Goal: Download file/media

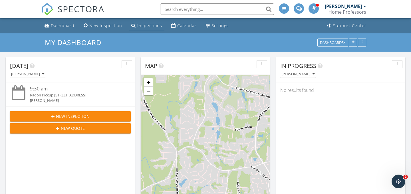
click at [146, 23] on div "Inspections" at bounding box center [149, 25] width 25 height 5
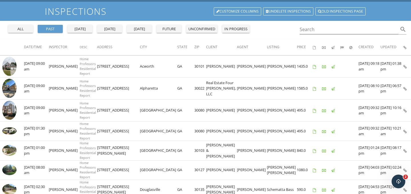
scroll to position [34, 0]
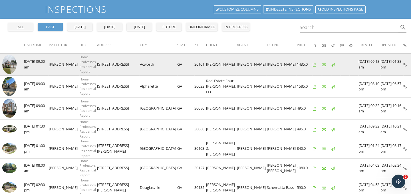
click at [11, 67] on img at bounding box center [9, 64] width 14 height 19
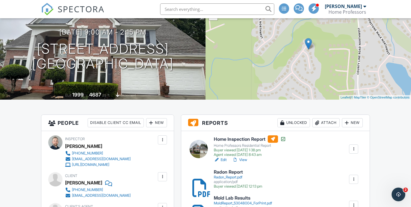
click at [231, 178] on div "Radon_Report.pdf" at bounding box center [238, 177] width 48 height 5
